Goal: Task Accomplishment & Management: Use online tool/utility

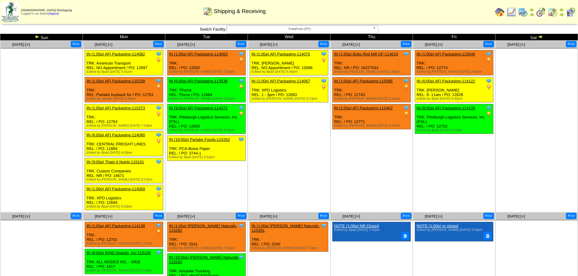
scroll to position [46, 0]
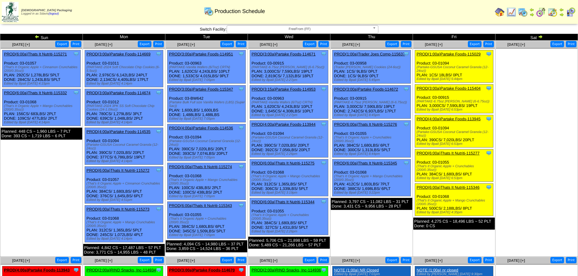
click at [110, 271] on link "PROD(2:00a)RIND Snacks, Inc-114934" at bounding box center [120, 270] width 69 height 5
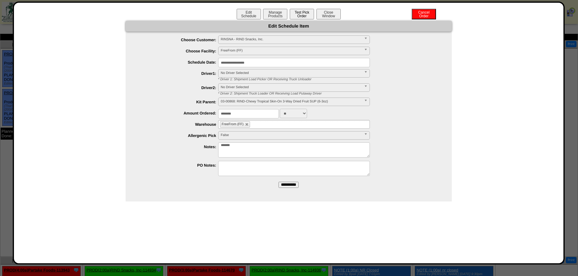
click at [298, 15] on button "Test Pick Order" at bounding box center [302, 14] width 24 height 11
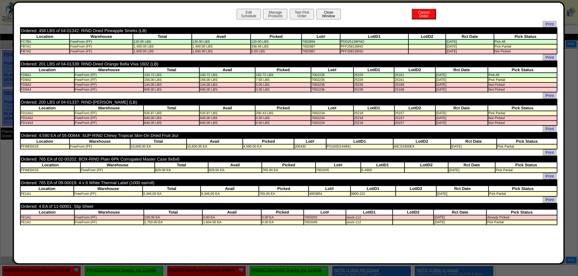
click at [328, 15] on button "Close Window" at bounding box center [328, 14] width 24 height 11
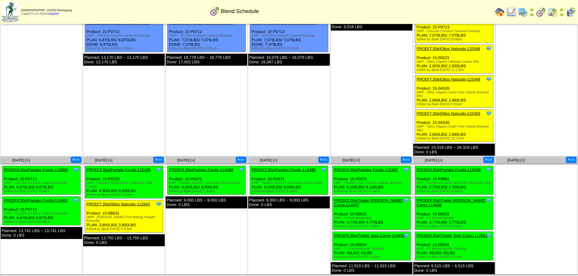
scroll to position [69, 0]
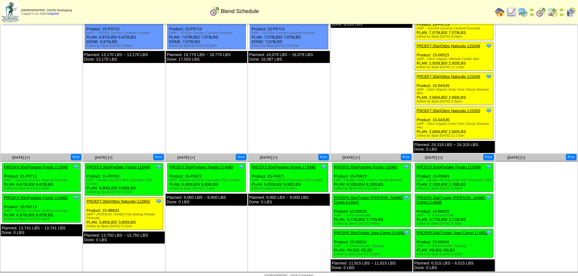
click at [122, 166] on link "PROD(3:30a)Partake Foods-115495" at bounding box center [118, 167] width 64 height 5
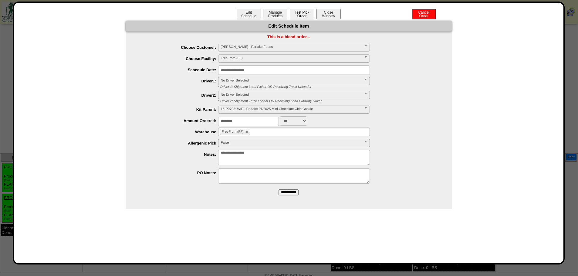
click at [301, 14] on button "Test Pick Order" at bounding box center [302, 14] width 24 height 11
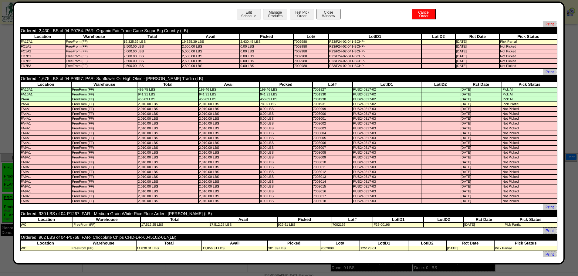
click at [542, 24] on span "Print" at bounding box center [549, 24] width 14 height 6
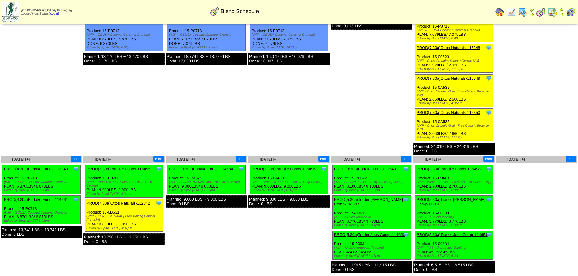
scroll to position [69, 0]
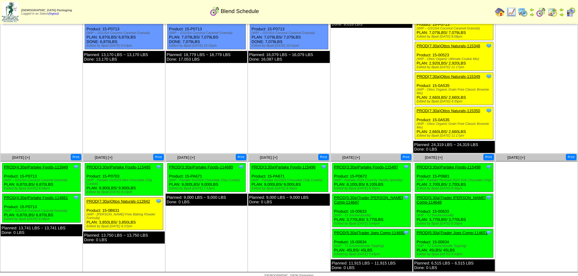
click at [115, 165] on link "PROD(3:30a)Partake Foods-115495" at bounding box center [118, 167] width 64 height 5
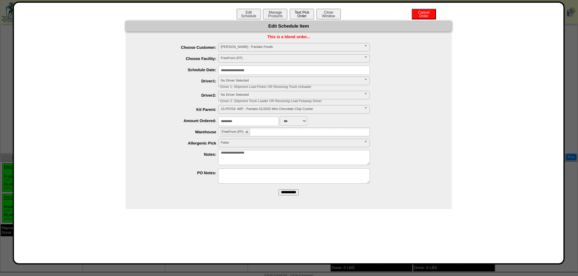
click at [304, 15] on button "Test Pick Order" at bounding box center [302, 14] width 24 height 11
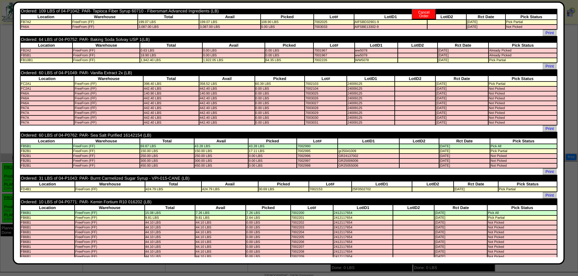
scroll to position [414, 0]
